Goal: Check status: Check status

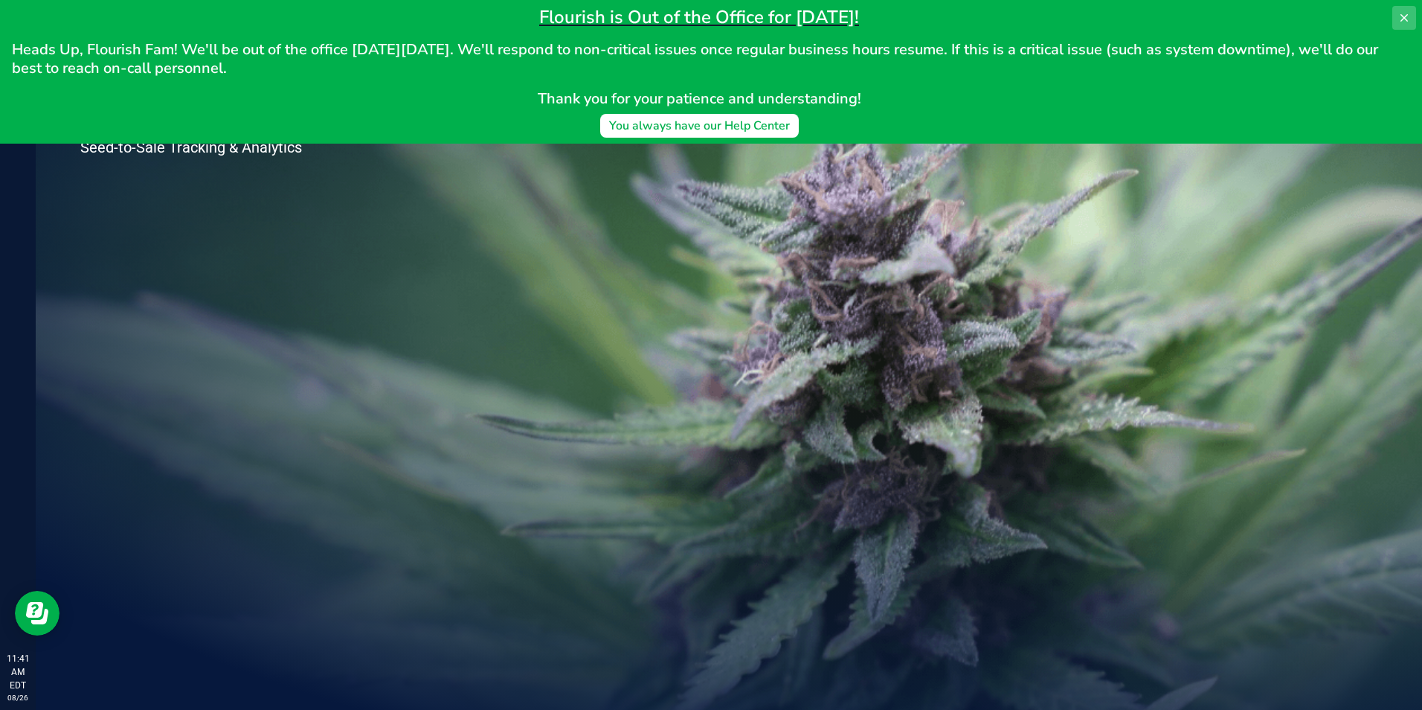
click at [1415, 14] on button at bounding box center [1404, 18] width 24 height 24
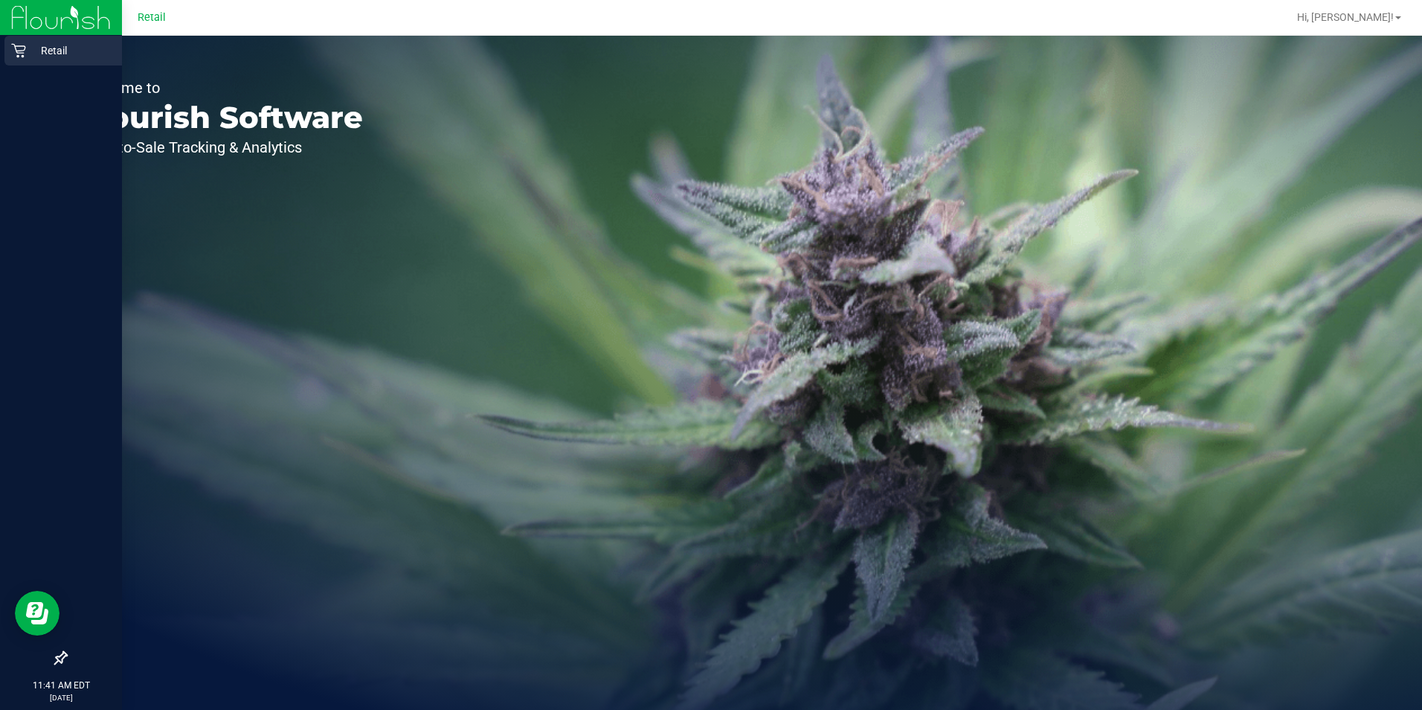
click at [26, 54] on p "Retail" at bounding box center [70, 51] width 89 height 18
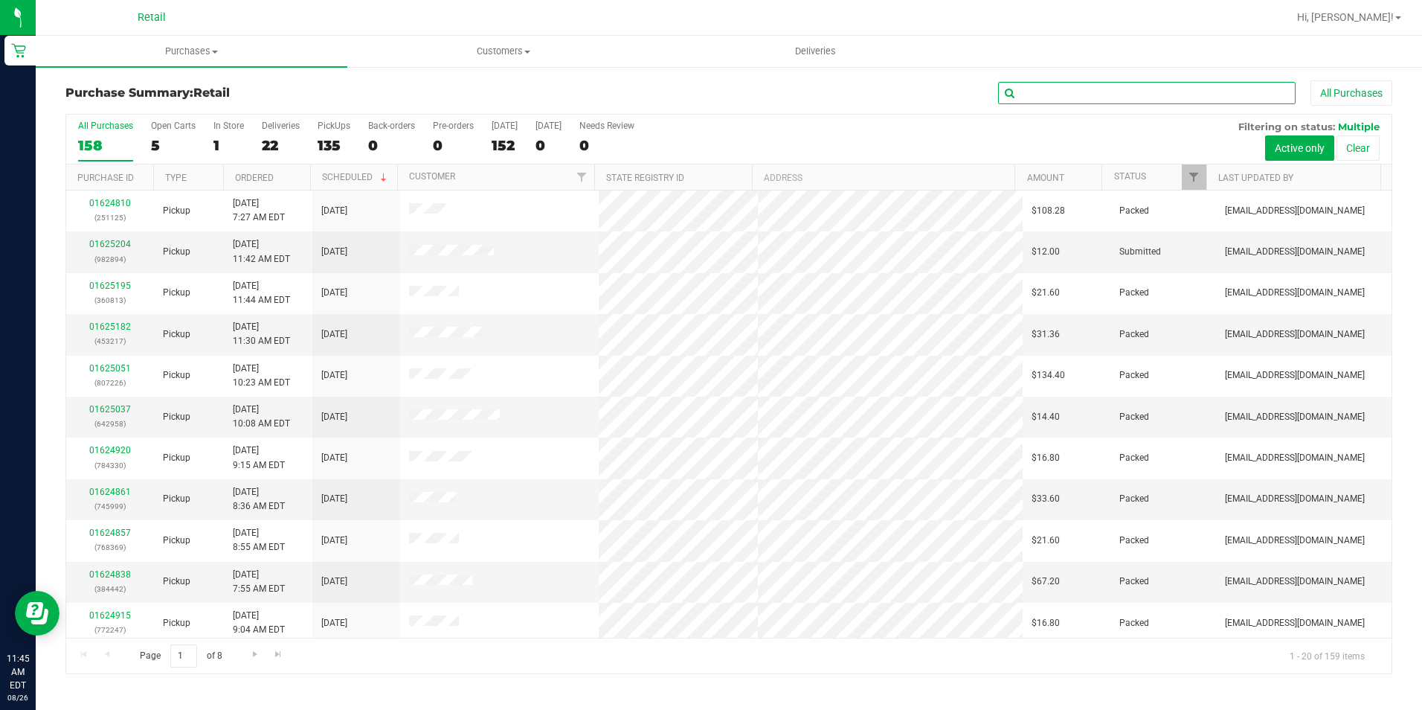
click at [1058, 102] on input "text" at bounding box center [1147, 93] width 298 height 22
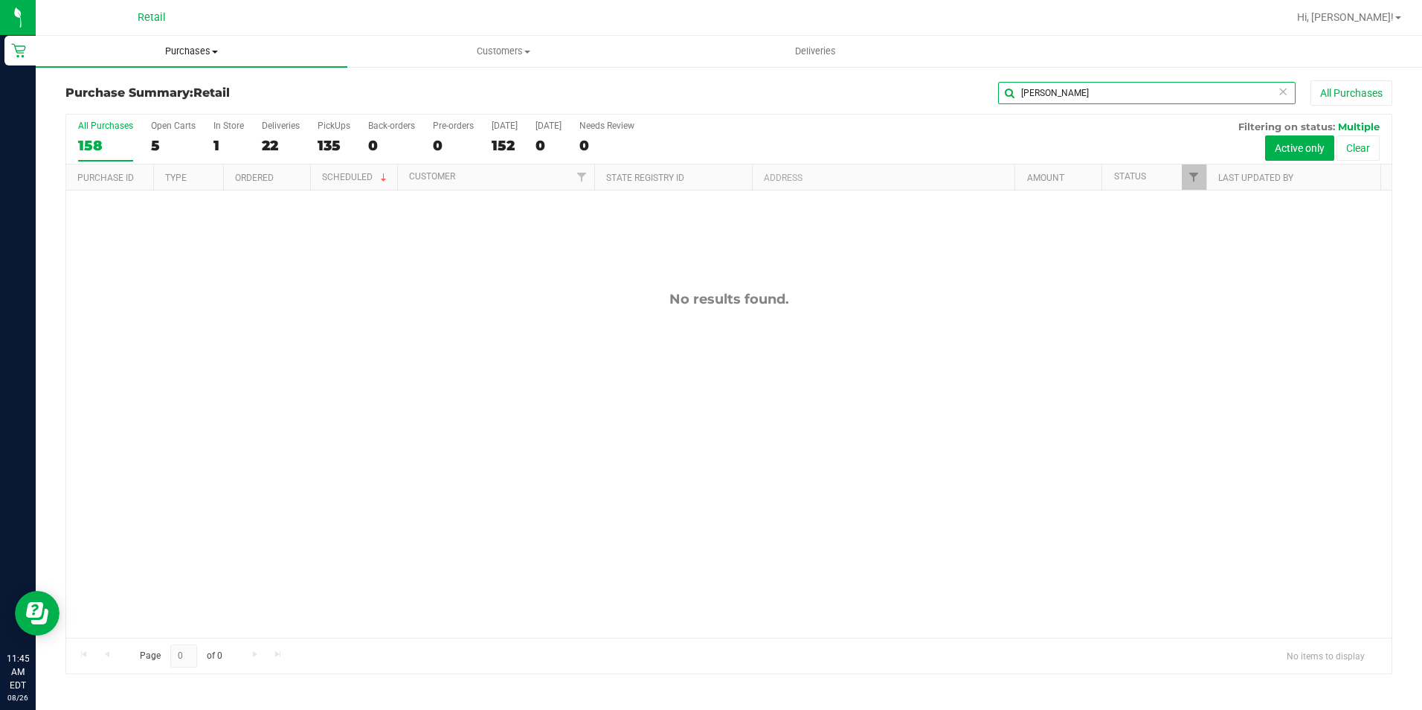
type input "[PERSON_NAME]"
click at [206, 52] on span "Purchases" at bounding box center [192, 51] width 312 height 13
click at [147, 120] on li "All purchases" at bounding box center [192, 126] width 312 height 18
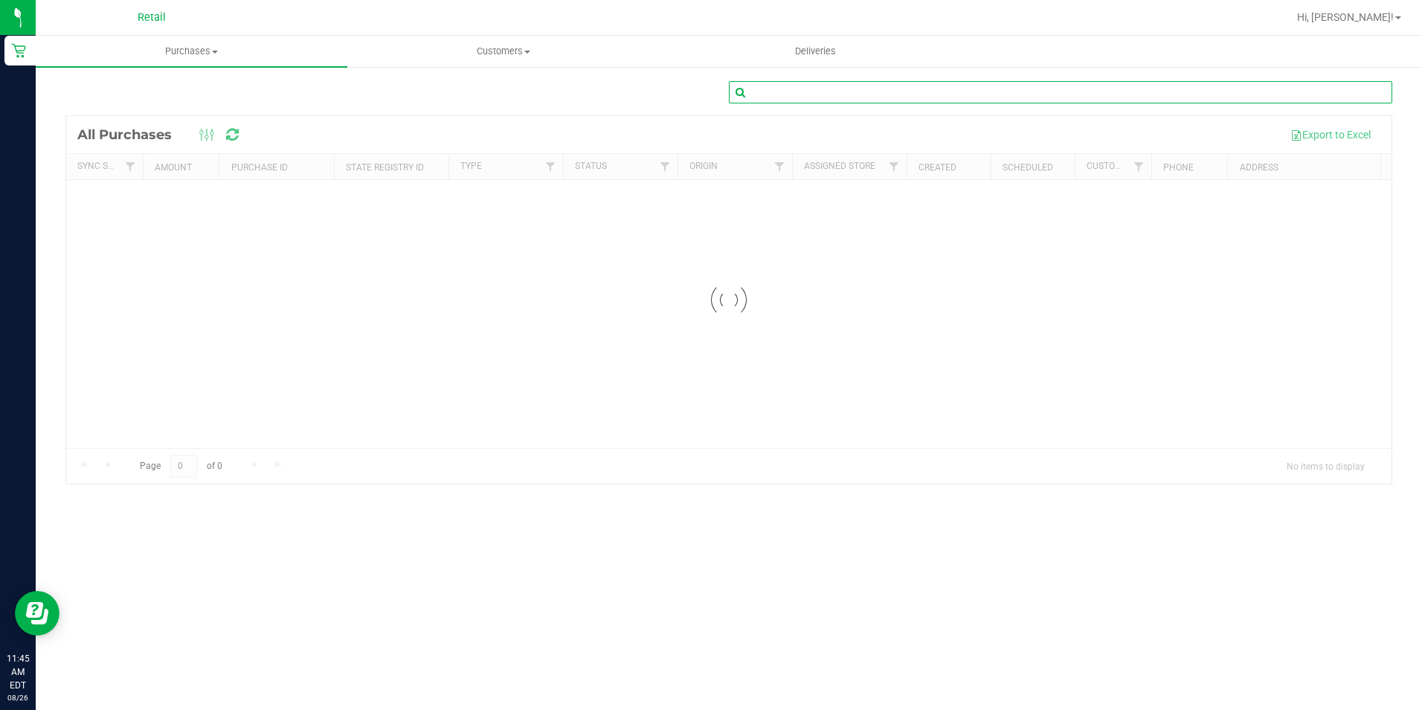
click at [844, 97] on input "text" at bounding box center [1060, 92] width 663 height 22
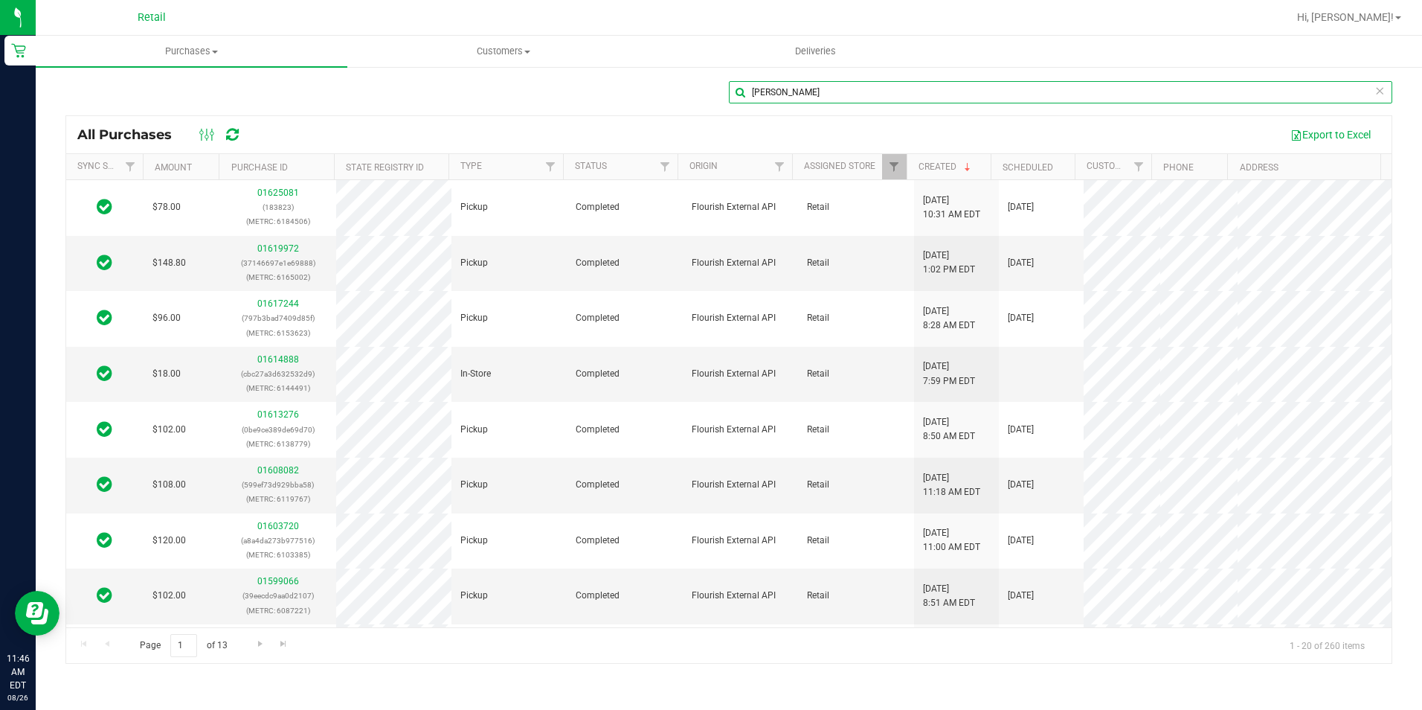
type input "[PERSON_NAME]"
